Goal: Register for event/course

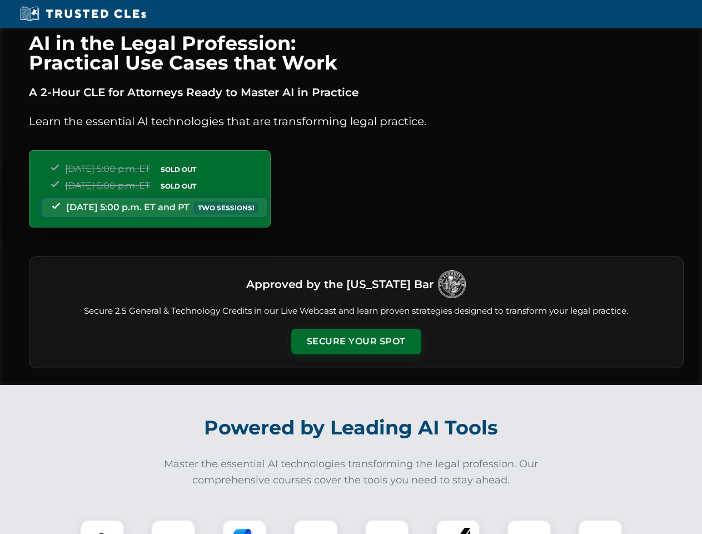
click at [356, 341] on button "Secure Your Spot" at bounding box center [356, 342] width 130 height 26
click at [102, 526] on img at bounding box center [102, 541] width 32 height 32
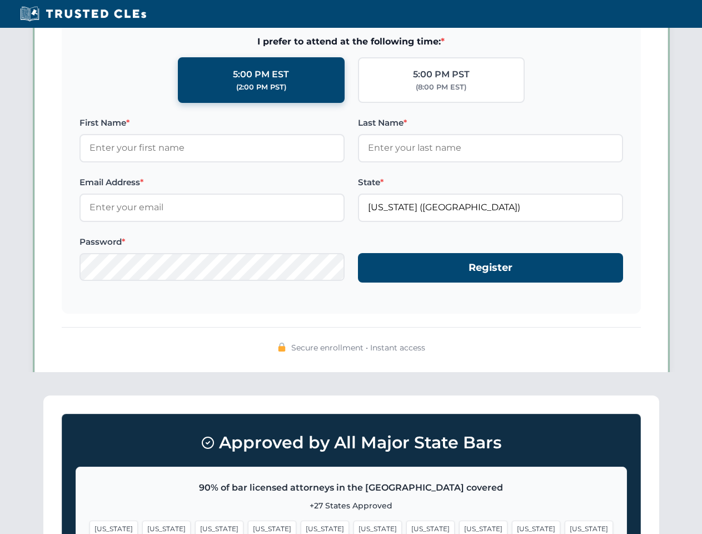
click at [406, 526] on span "[US_STATE]" at bounding box center [430, 528] width 48 height 16
click at [512, 526] on span "[US_STATE]" at bounding box center [536, 528] width 48 height 16
